Goal: Complete application form

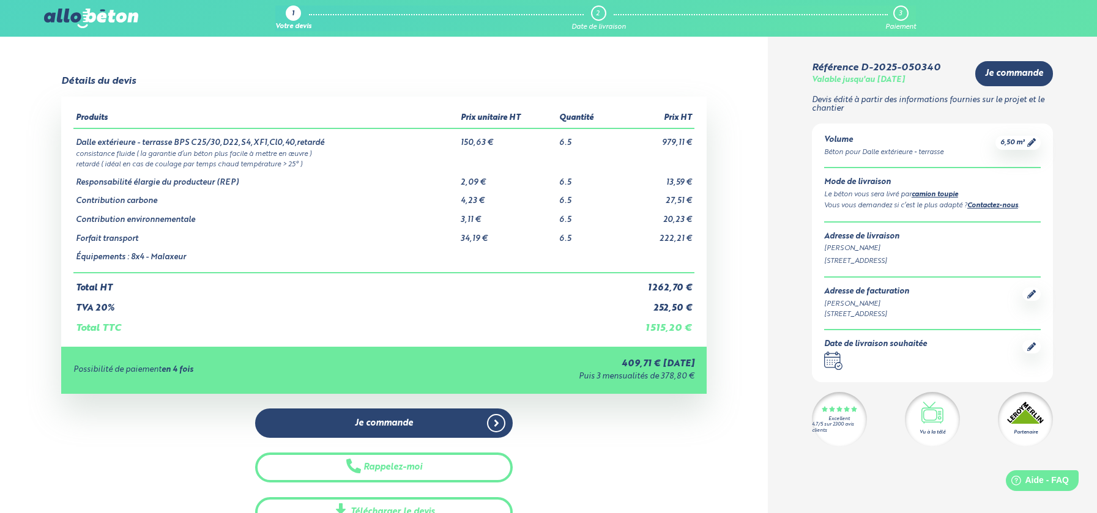
click at [1026, 144] on link "6,50 m³" at bounding box center [1017, 142] width 35 height 9
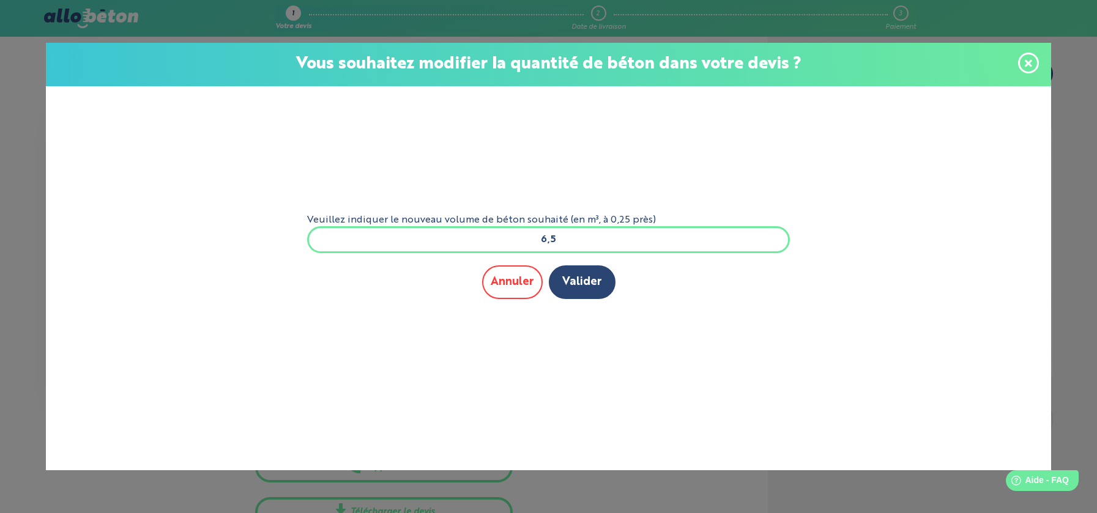
click at [521, 278] on button "Annuler" at bounding box center [512, 282] width 61 height 34
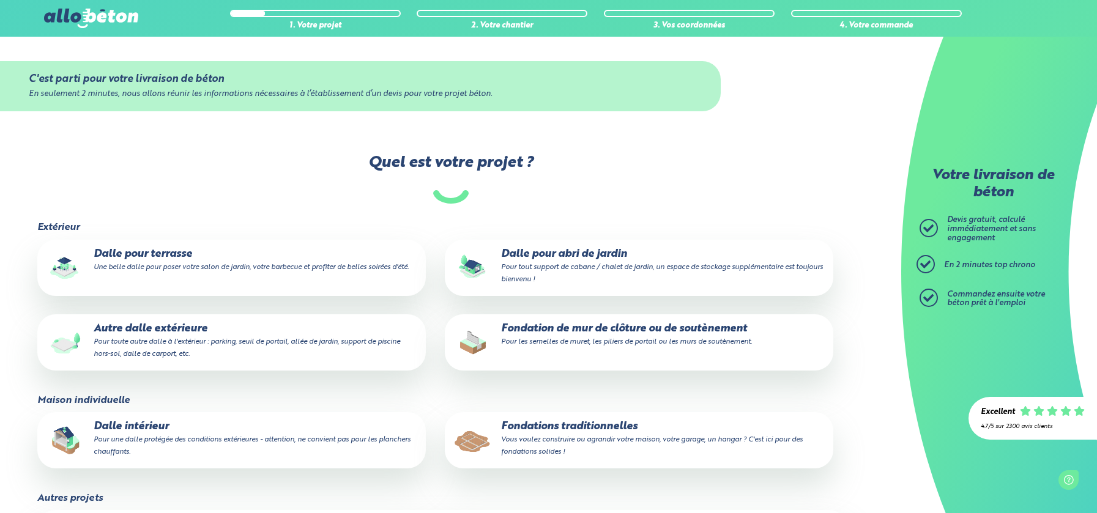
click at [160, 256] on p "Dalle pour terrasse Une belle dalle pour poser votre salon de jardin, votre bar…" at bounding box center [231, 260] width 371 height 24
click at [0, 0] on input "Dalle pour terrasse Une belle dalle pour poser votre salon de jardin, votre bar…" at bounding box center [0, 0] width 0 height 0
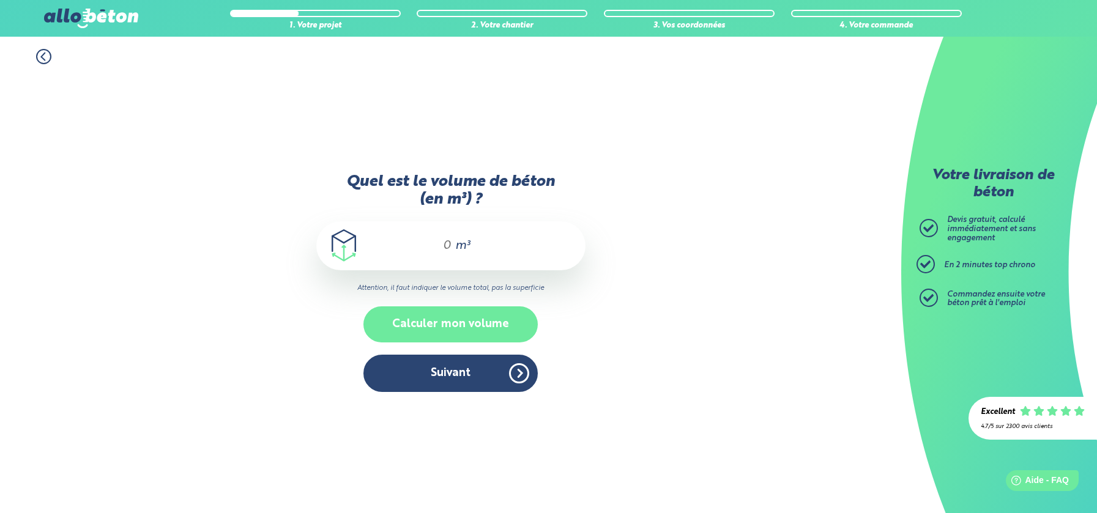
click at [413, 317] on button "Calculer mon volume" at bounding box center [450, 324] width 174 height 36
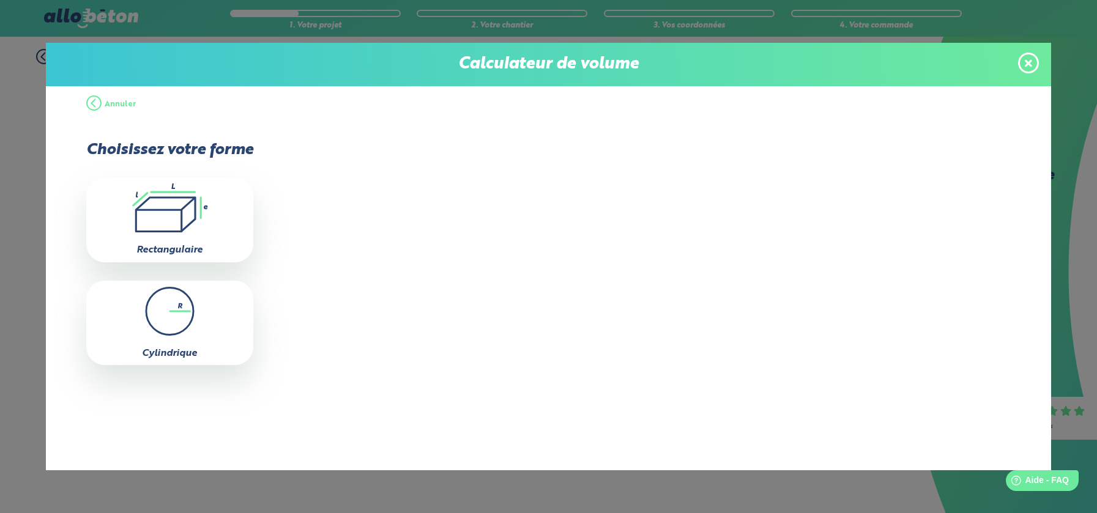
click at [154, 237] on div ".icon-calc-rectanglea{fill:none;stroke-linecap:round;stroke-width:3px;stroke:#6…" at bounding box center [169, 219] width 167 height 84
type input "0"
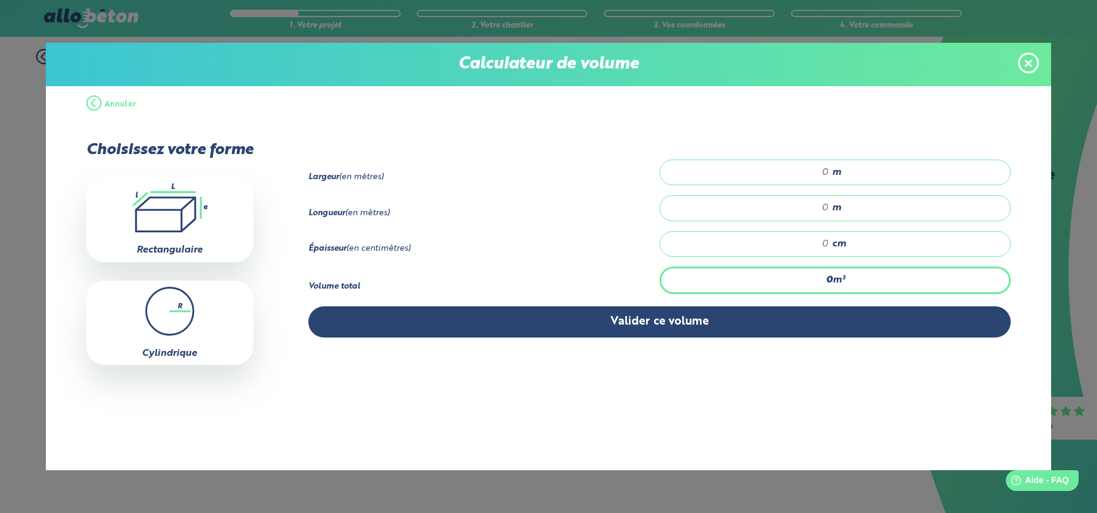
click at [832, 171] on span "m" at bounding box center [836, 172] width 9 height 11
type input "3"
click at [828, 207] on div "m" at bounding box center [834, 208] width 351 height 26
type input "9.2"
click at [829, 243] on div "cm" at bounding box center [834, 244] width 351 height 26
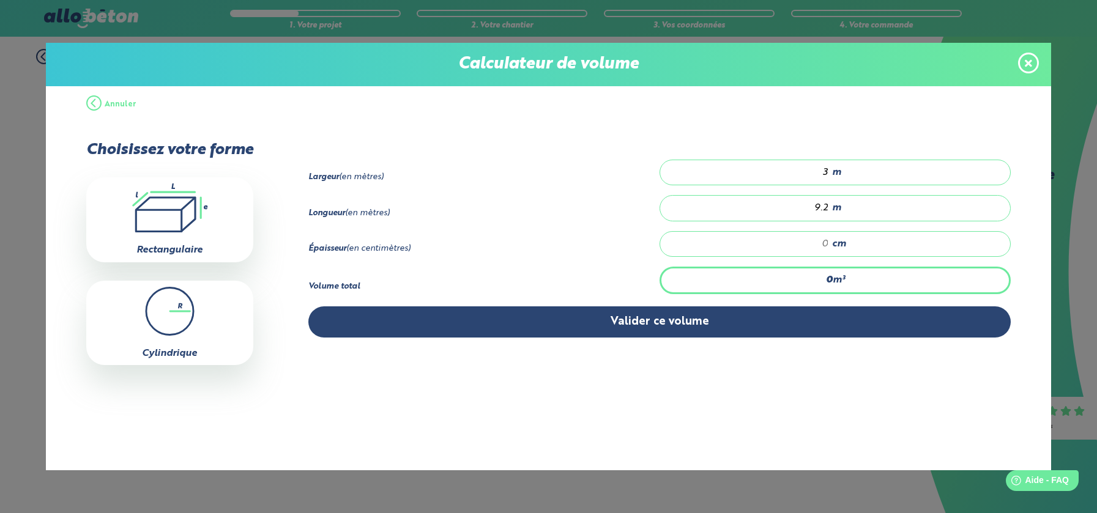
type input "0.552"
type input "2"
type input "6.348"
type input "23"
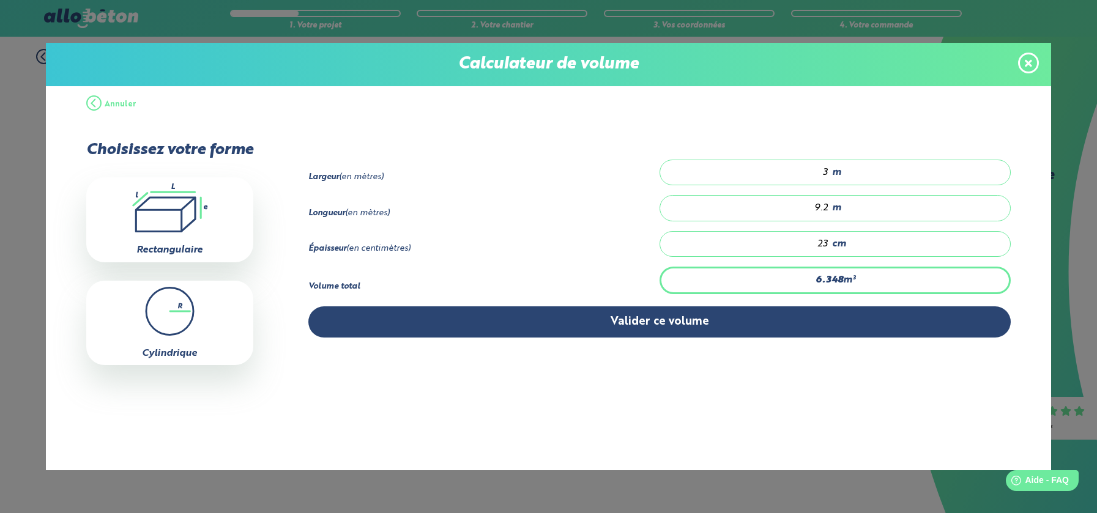
drag, startPoint x: 826, startPoint y: 172, endPoint x: 820, endPoint y: 174, distance: 6.4
click at [820, 174] on div "3 m" at bounding box center [834, 173] width 351 height 26
type input "2.116"
type input "1"
type input "2.539"
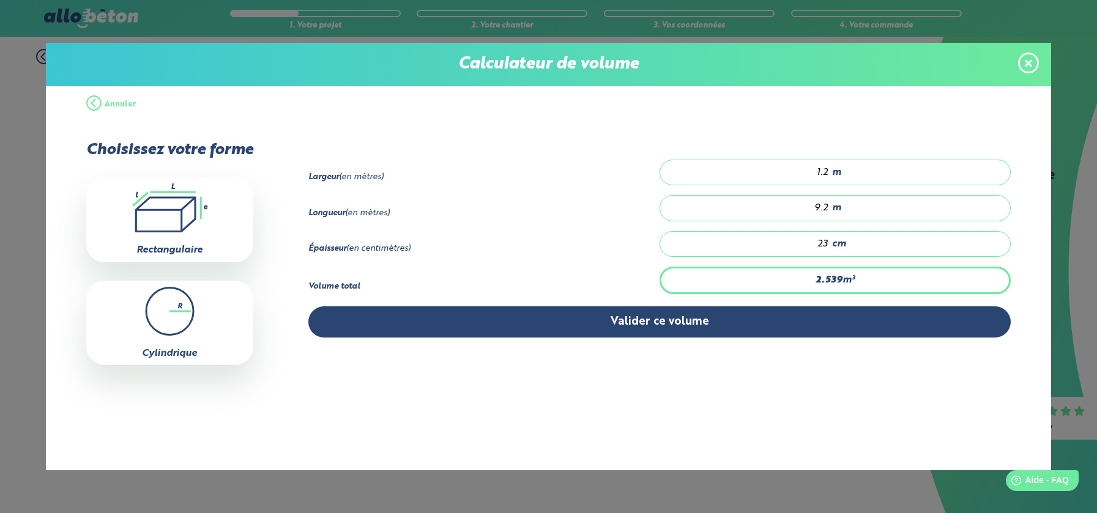
type input "1.2"
click at [828, 243] on input "23" at bounding box center [750, 244] width 156 height 12
type input "0.221"
type input "2"
type input "0"
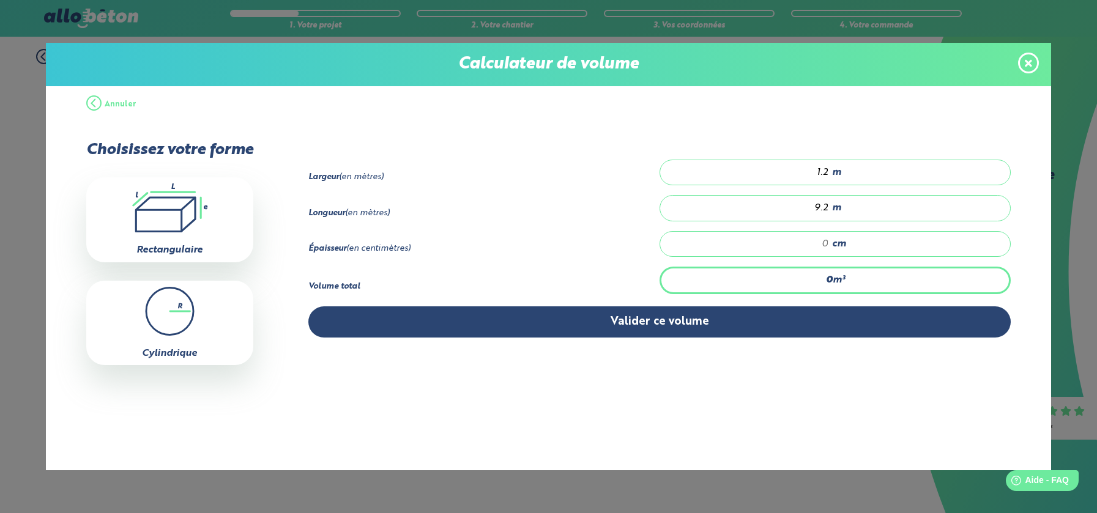
type input "0.994"
type input "9"
click at [821, 173] on input "1.2" at bounding box center [750, 172] width 156 height 12
type input "0.166"
type input ".2"
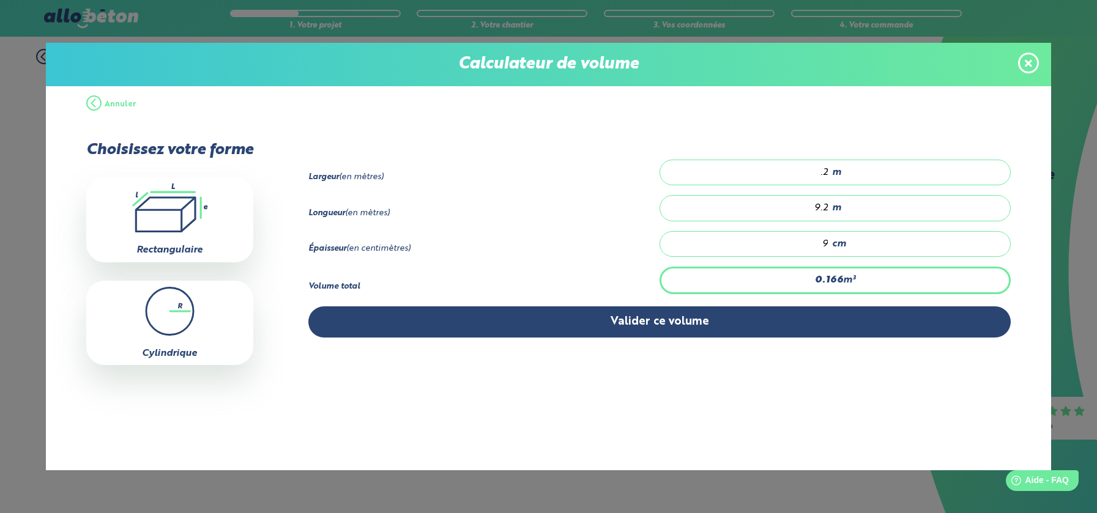
type input "3.478"
type input "4.2"
click at [828, 244] on div "9 cm" at bounding box center [834, 244] width 351 height 26
click at [832, 240] on span "cm" at bounding box center [839, 244] width 14 height 11
click at [836, 245] on span "cm" at bounding box center [839, 244] width 14 height 11
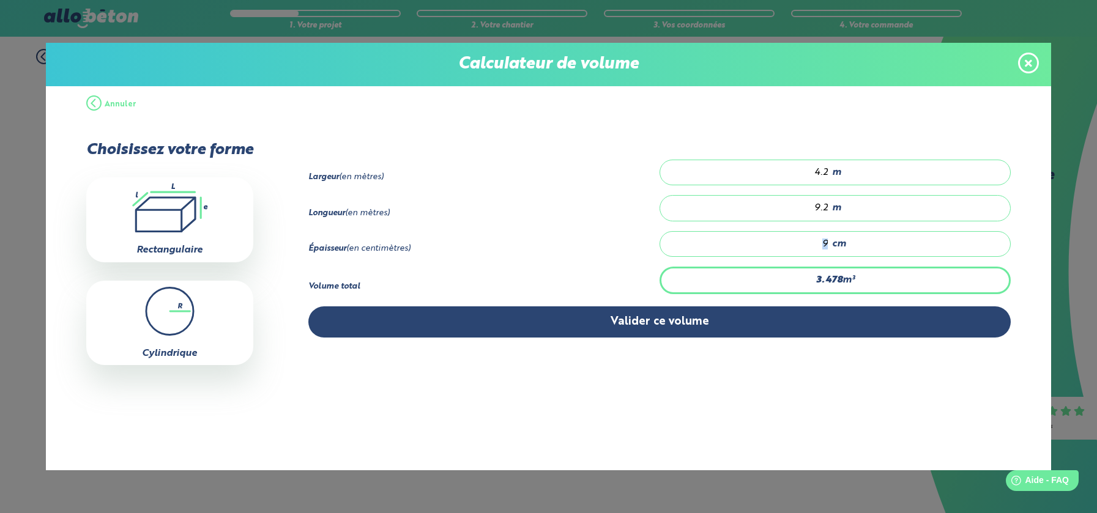
drag, startPoint x: 831, startPoint y: 243, endPoint x: 820, endPoint y: 245, distance: 10.6
click at [818, 247] on div "9 cm" at bounding box center [834, 244] width 351 height 26
type input "11.206"
type input "29"
type input "84.622"
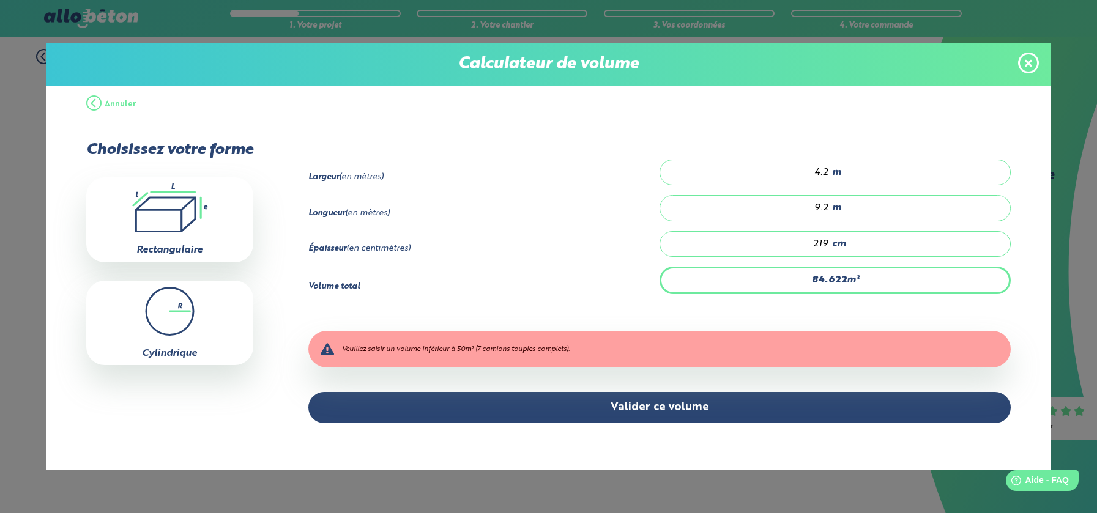
type input "219"
click at [830, 242] on div "219 cm" at bounding box center [834, 244] width 351 height 26
click at [826, 243] on input "219" at bounding box center [750, 244] width 156 height 12
type input "8.114"
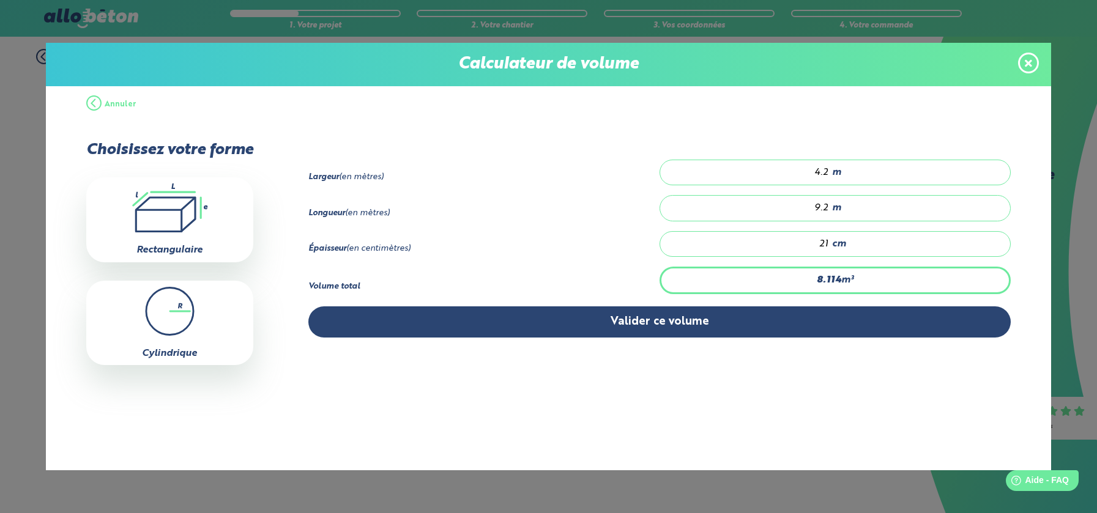
type input "21"
click at [832, 244] on span "cm" at bounding box center [839, 244] width 14 height 11
type input "0.773"
type input "2"
type input "7.728"
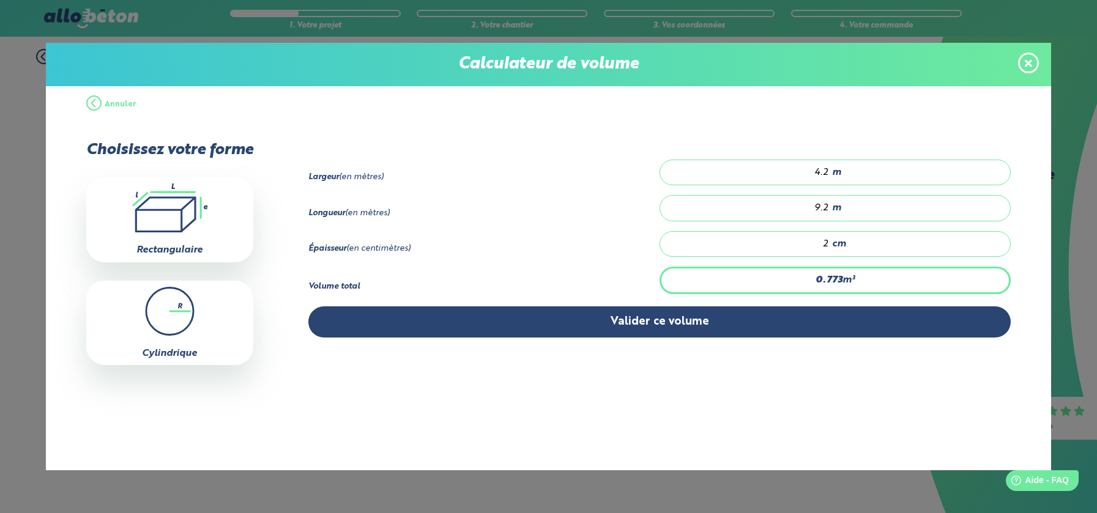
type input "20"
type input "0.773"
type input "2"
type input "0"
type input "0.386"
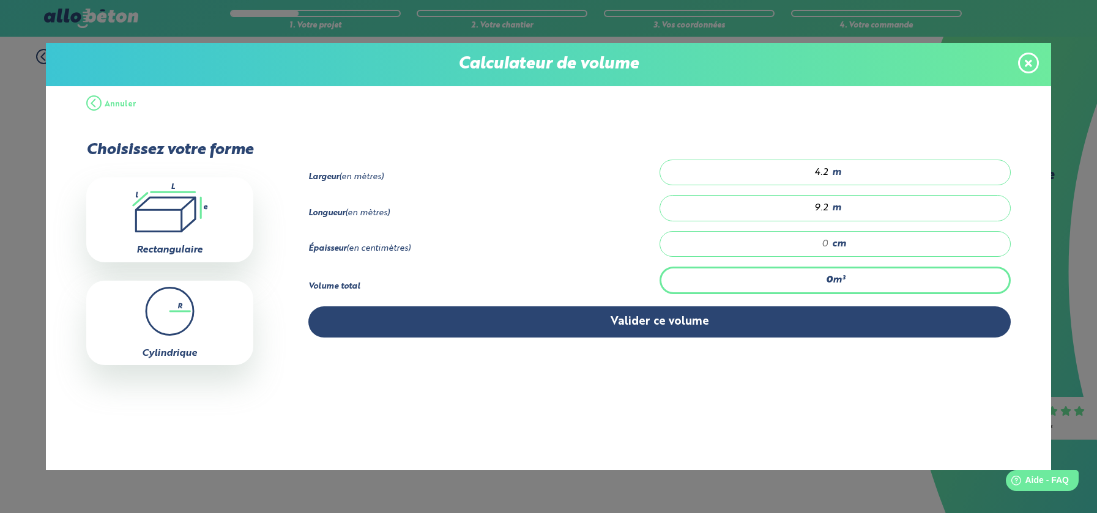
type input "1"
type input "7.342"
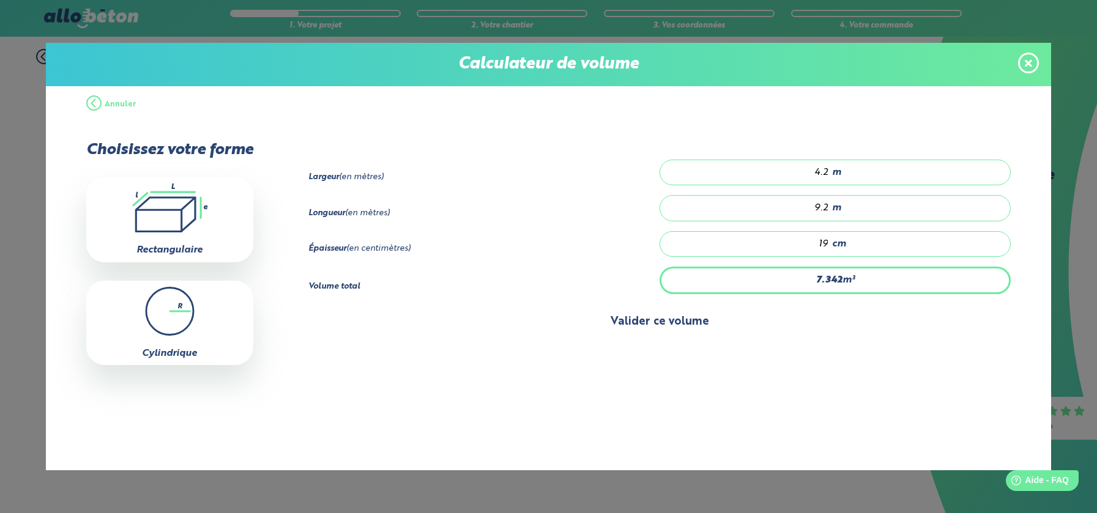
type input "19"
click at [712, 324] on button "Valider ce volume" at bounding box center [659, 321] width 702 height 31
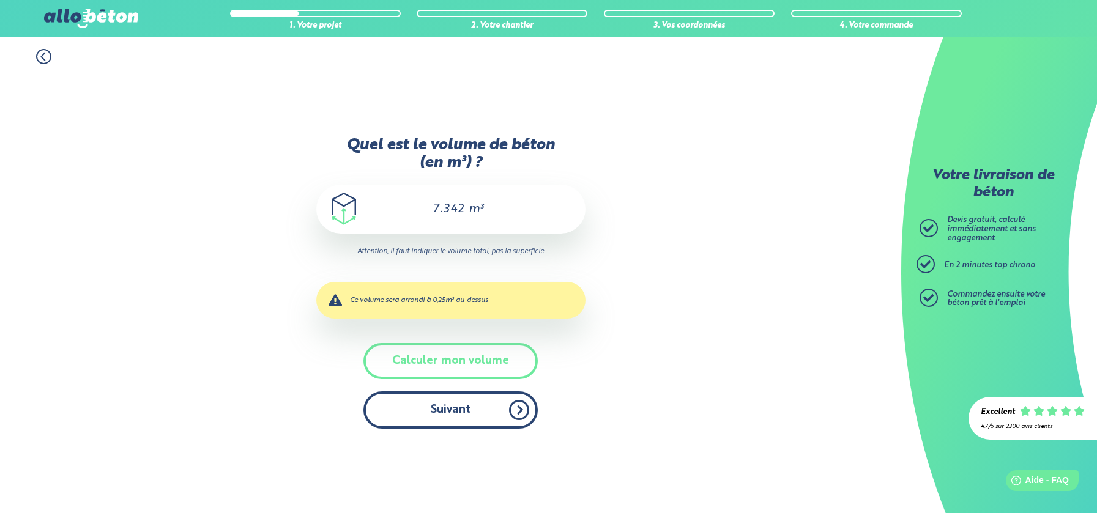
click at [436, 418] on button "Suivant" at bounding box center [450, 409] width 174 height 37
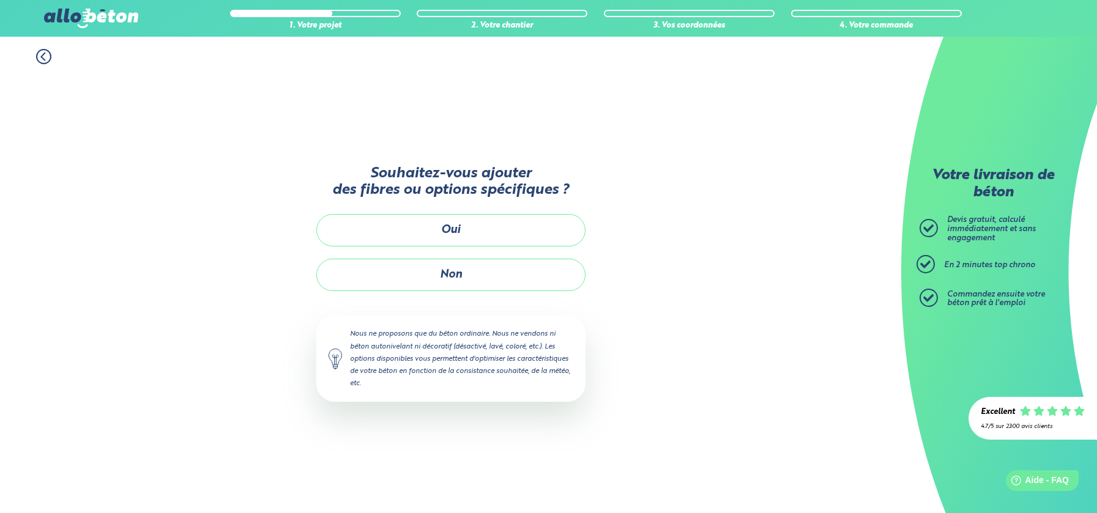
click at [456, 278] on button "Non" at bounding box center [450, 275] width 269 height 32
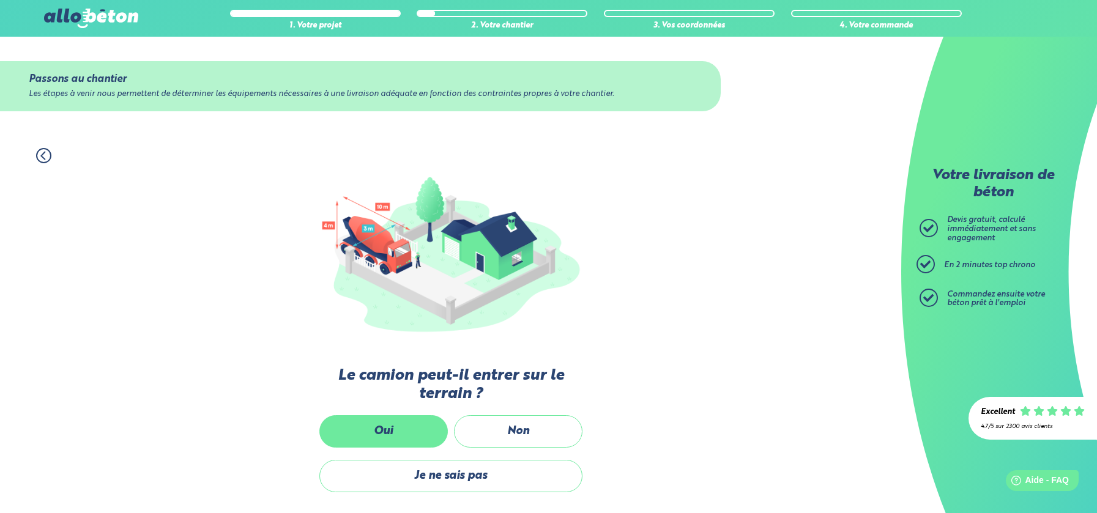
click at [425, 429] on label "Oui" at bounding box center [383, 431] width 128 height 32
click at [0, 0] on input "Oui" at bounding box center [0, 0] width 0 height 0
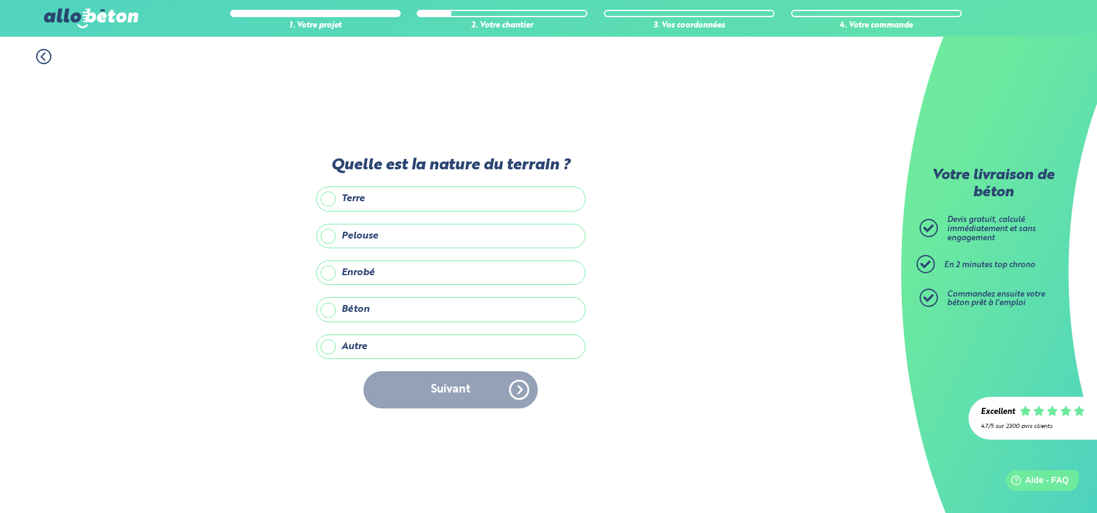
click at [351, 201] on label "Terre" at bounding box center [450, 199] width 269 height 24
click at [0, 0] on input "Terre" at bounding box center [0, 0] width 0 height 0
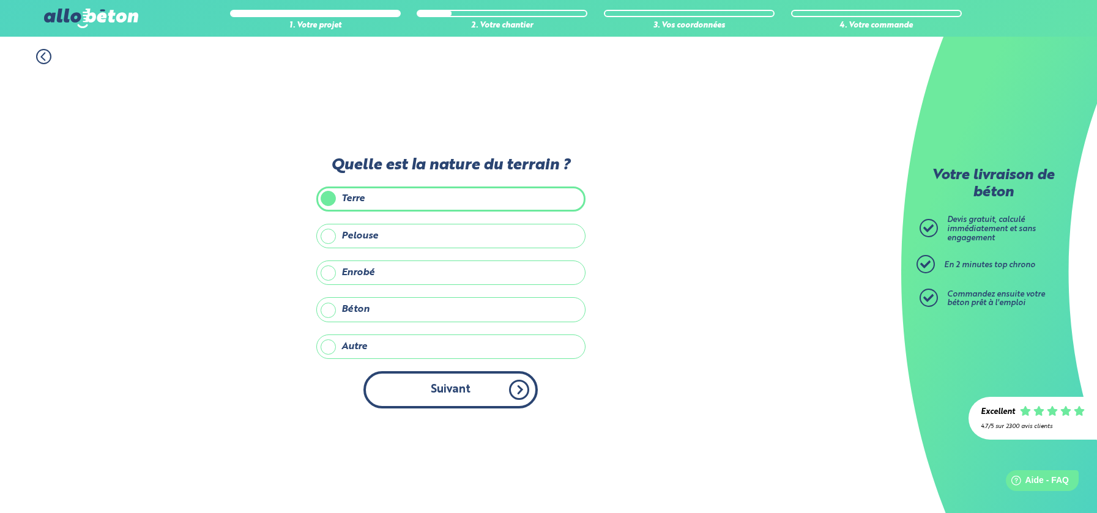
click at [429, 382] on button "Suivant" at bounding box center [450, 389] width 174 height 37
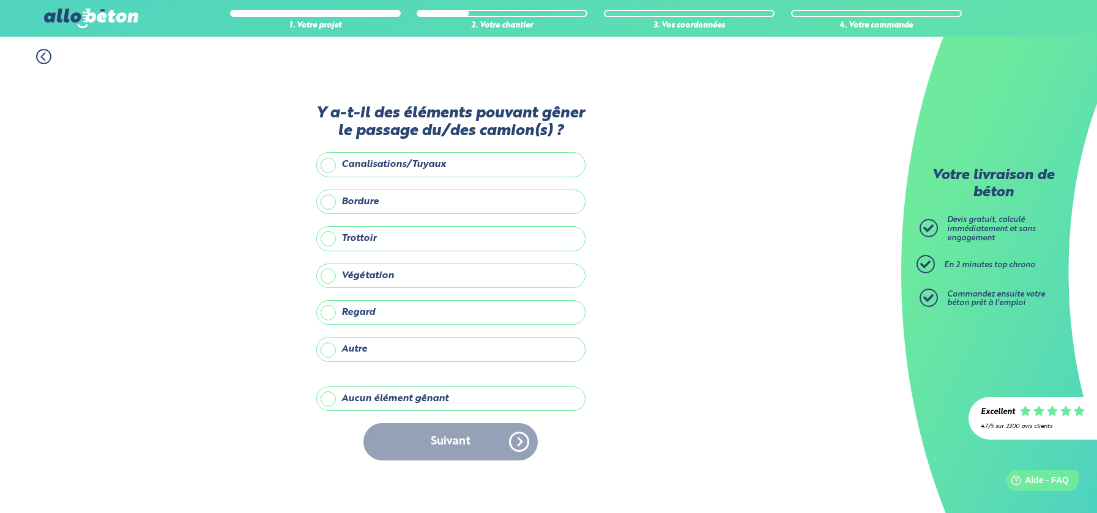
click at [418, 401] on label "Aucun élément gênant" at bounding box center [450, 399] width 269 height 24
click at [0, 0] on input "Aucun élément gênant" at bounding box center [0, 0] width 0 height 0
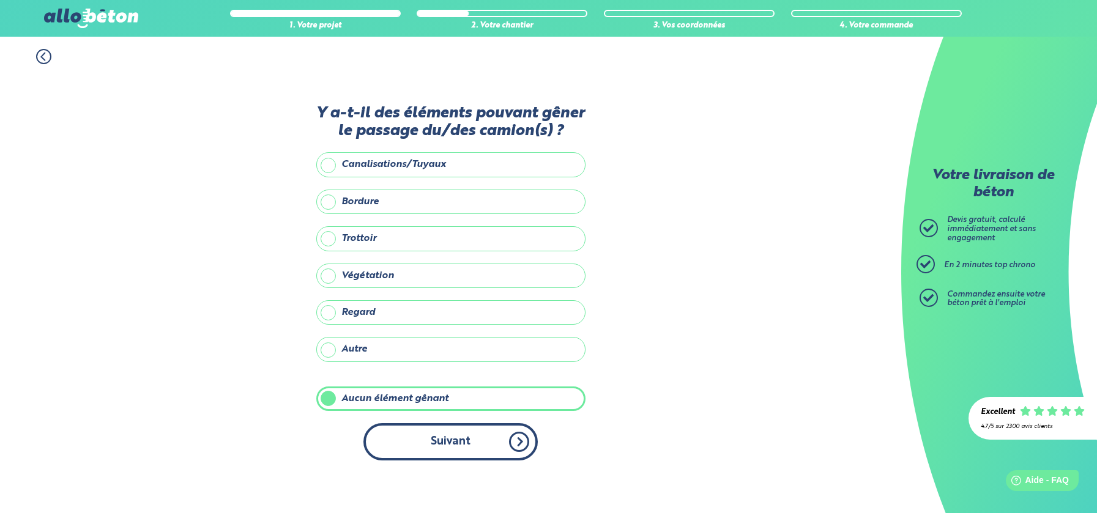
click at [434, 443] on button "Suivant" at bounding box center [450, 441] width 174 height 37
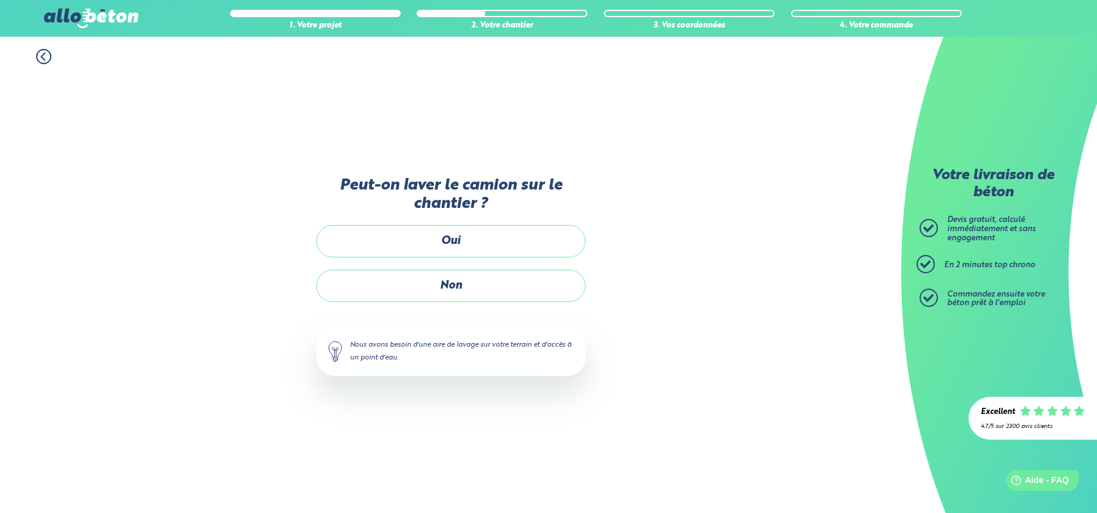
click at [465, 283] on label "Non" at bounding box center [450, 286] width 269 height 32
click at [0, 0] on input "Non" at bounding box center [0, 0] width 0 height 0
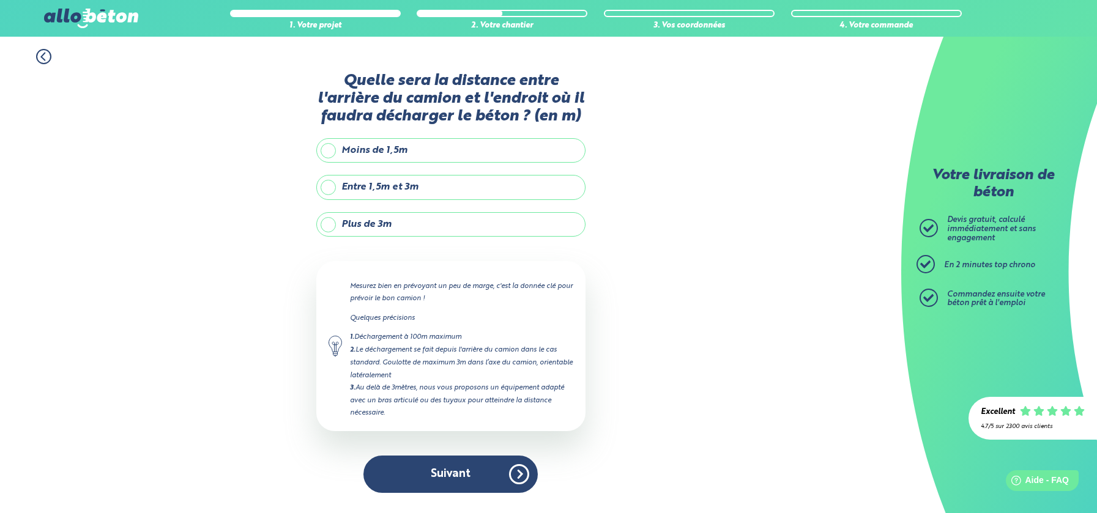
click at [336, 185] on label "Entre 1,5m et 3m" at bounding box center [450, 187] width 269 height 24
click at [0, 0] on input "Entre 1,5m et 3m" at bounding box center [0, 0] width 0 height 0
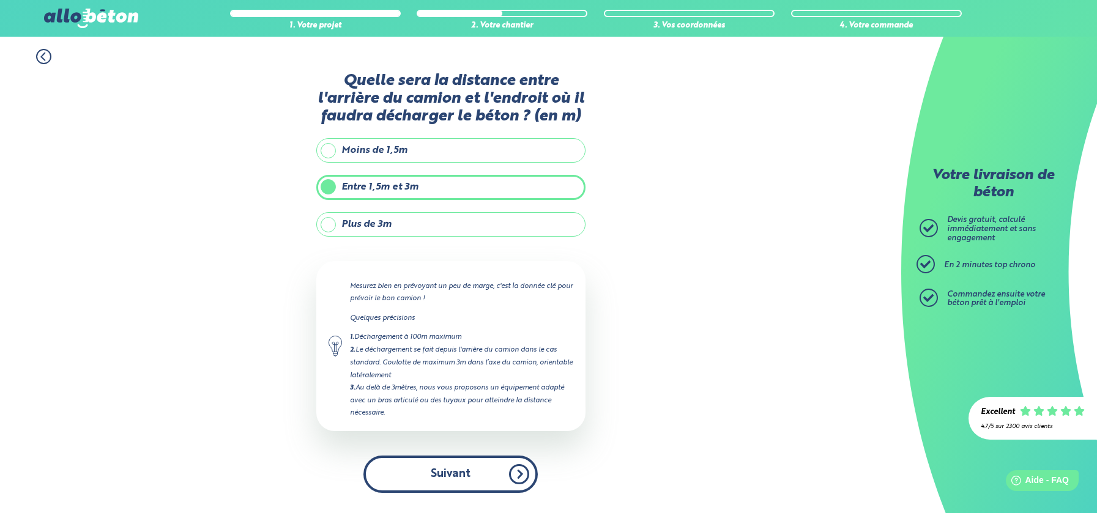
click at [507, 470] on button "Suivant" at bounding box center [450, 474] width 174 height 37
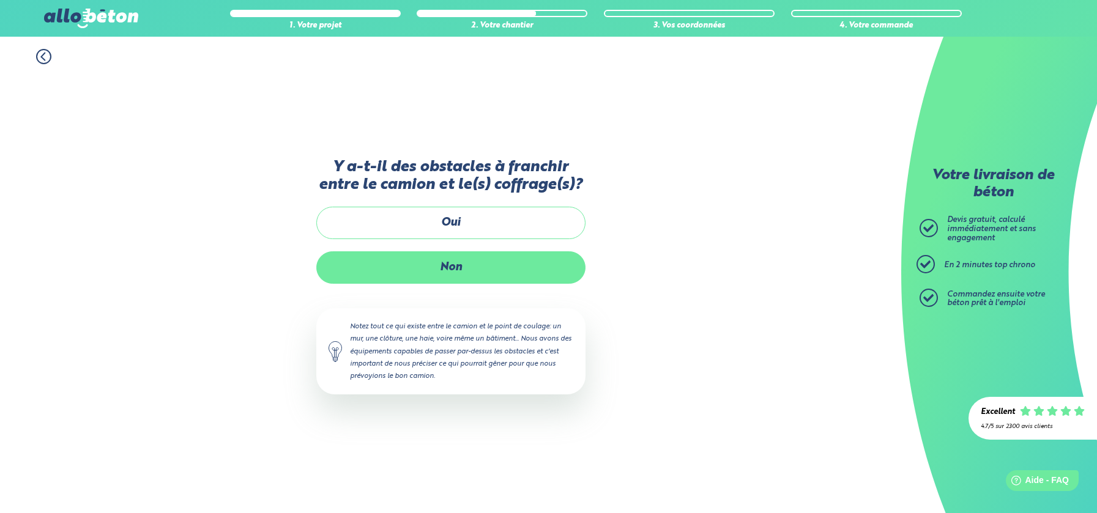
click at [491, 262] on label "Non" at bounding box center [450, 267] width 269 height 32
click at [0, 0] on input "Non" at bounding box center [0, 0] width 0 height 0
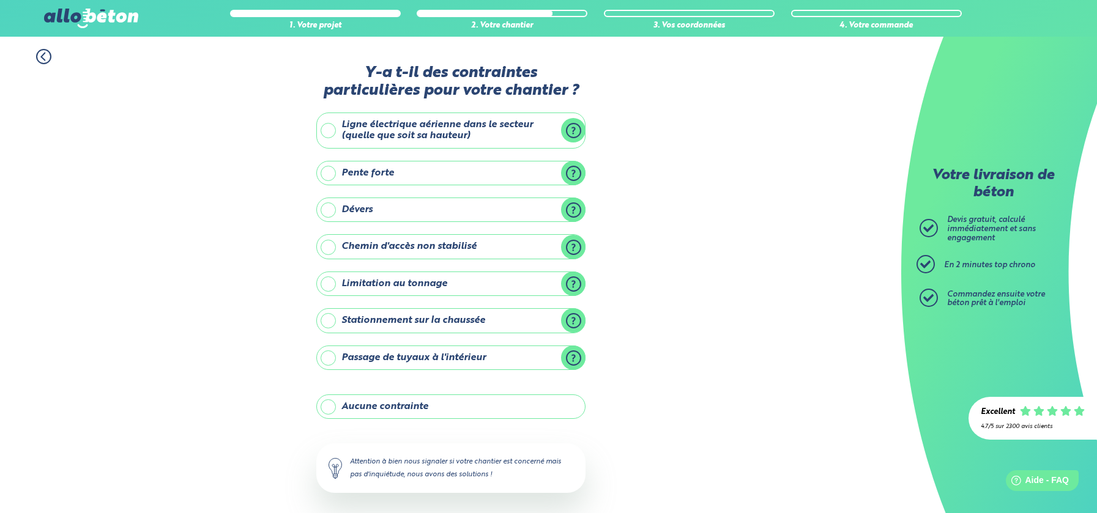
click at [437, 407] on label "Aucune contrainte" at bounding box center [450, 407] width 269 height 24
click at [0, 0] on input "Aucune contrainte" at bounding box center [0, 0] width 0 height 0
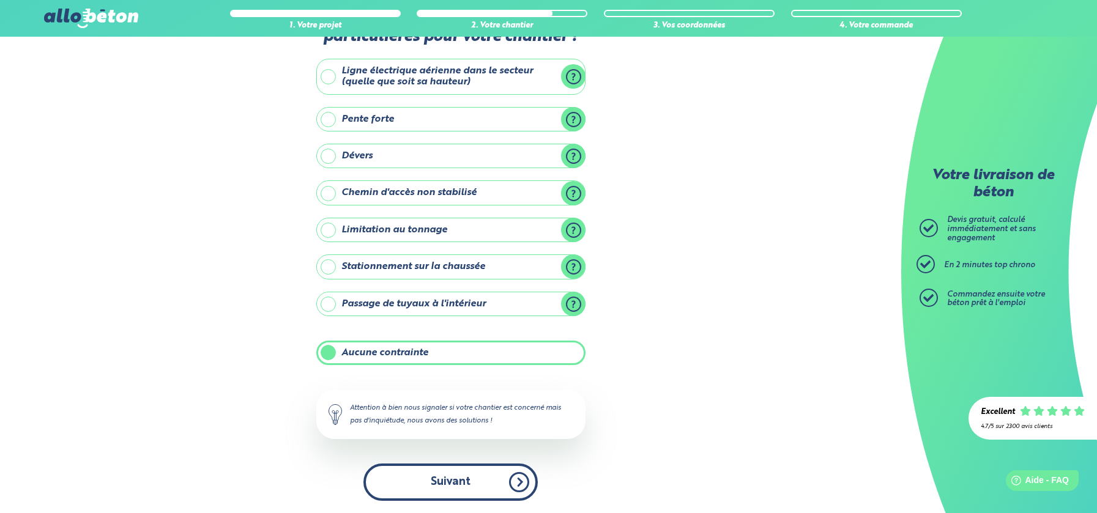
click at [509, 482] on button "Suivant" at bounding box center [450, 482] width 174 height 37
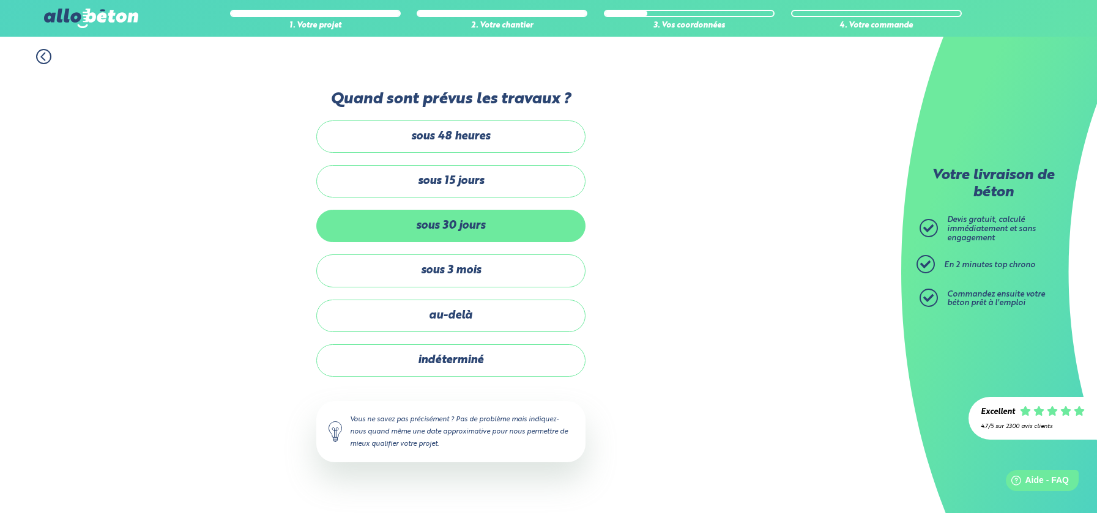
click at [461, 230] on label "sous 30 jours" at bounding box center [450, 226] width 269 height 32
click at [0, 0] on input "sous 30 jours" at bounding box center [0, 0] width 0 height 0
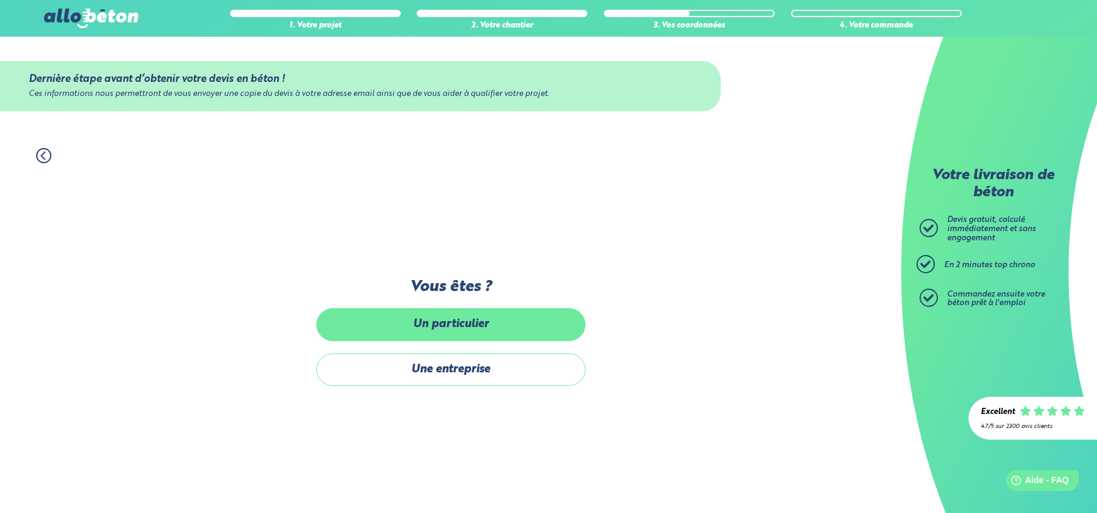
click at [510, 329] on label "Un particulier" at bounding box center [450, 324] width 269 height 32
click at [0, 0] on input "Un particulier" at bounding box center [0, 0] width 0 height 0
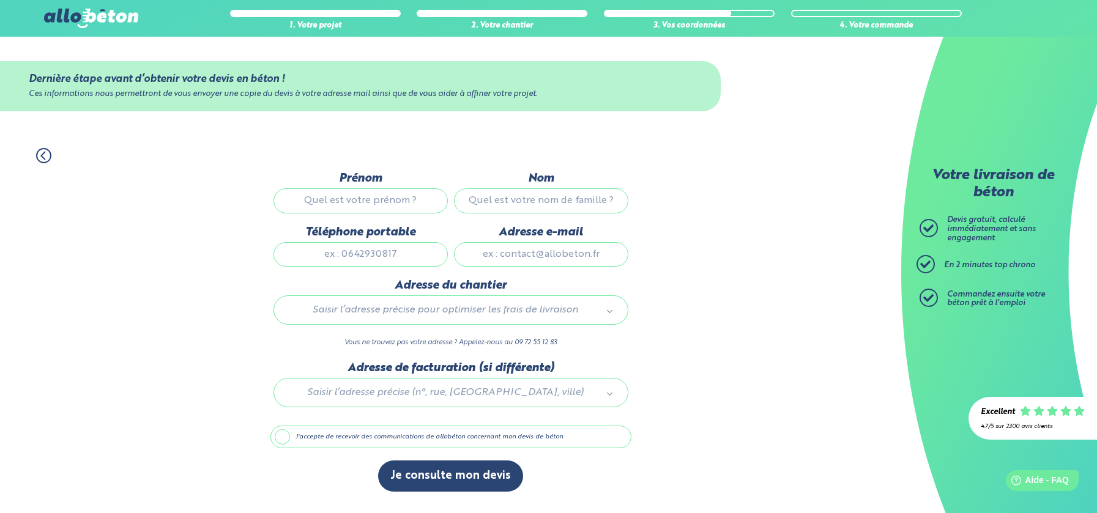
click at [372, 204] on input "Prénom" at bounding box center [360, 200] width 174 height 24
type input "[PERSON_NAME]"
type input "PAILHAS"
type input "0661874086"
type input "[EMAIL_ADDRESS][DOMAIN_NAME]"
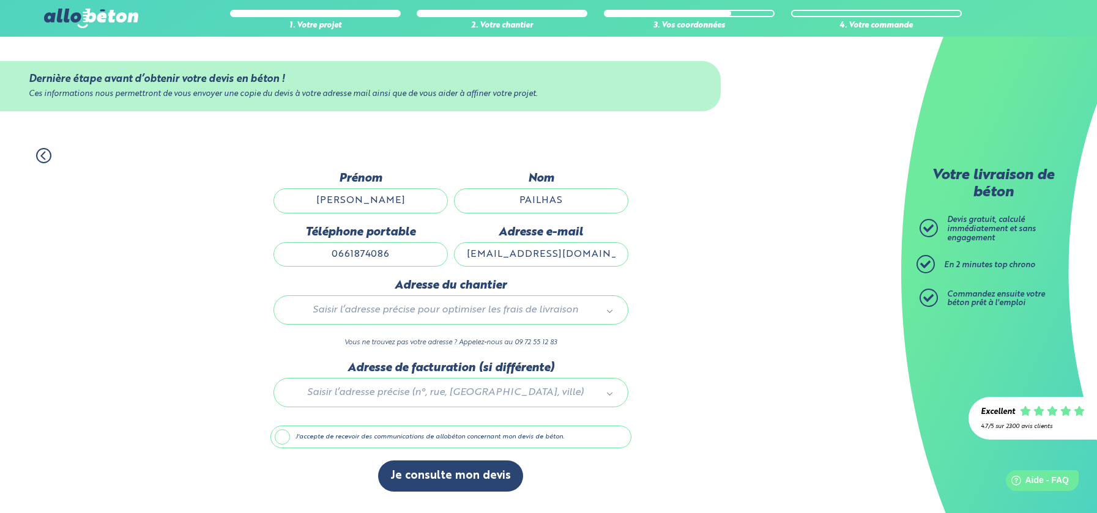
type input "[STREET_ADDRESS]"
click at [276, 433] on label "J'accepte de recevoir des communications de allobéton concernant mon devis de b…" at bounding box center [450, 437] width 361 height 23
click at [0, 0] on input "J'accepte de recevoir des communications de allobéton concernant mon devis de b…" at bounding box center [0, 0] width 0 height 0
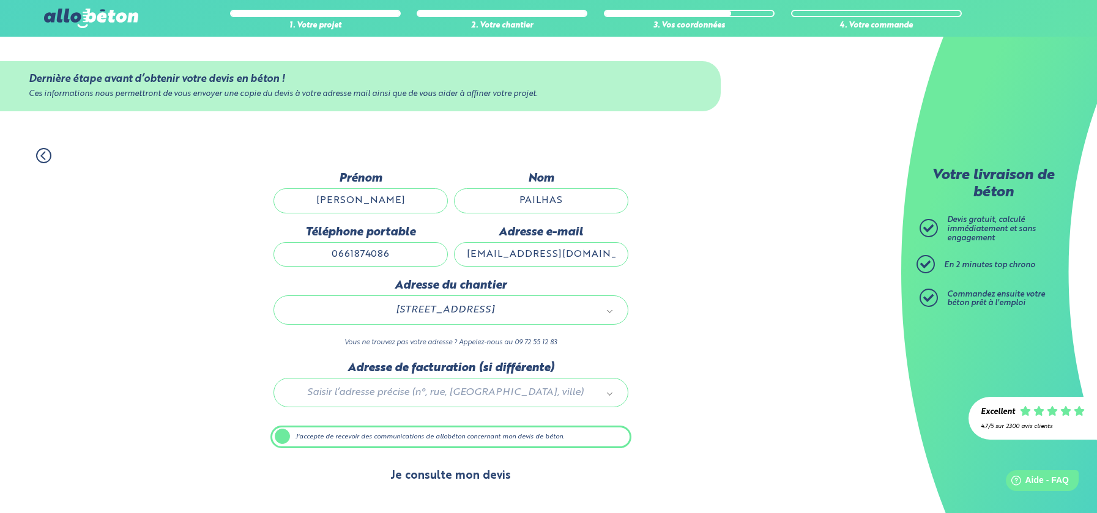
click at [432, 481] on button "Je consulte mon devis" at bounding box center [450, 476] width 145 height 31
